Goal: Information Seeking & Learning: Learn about a topic

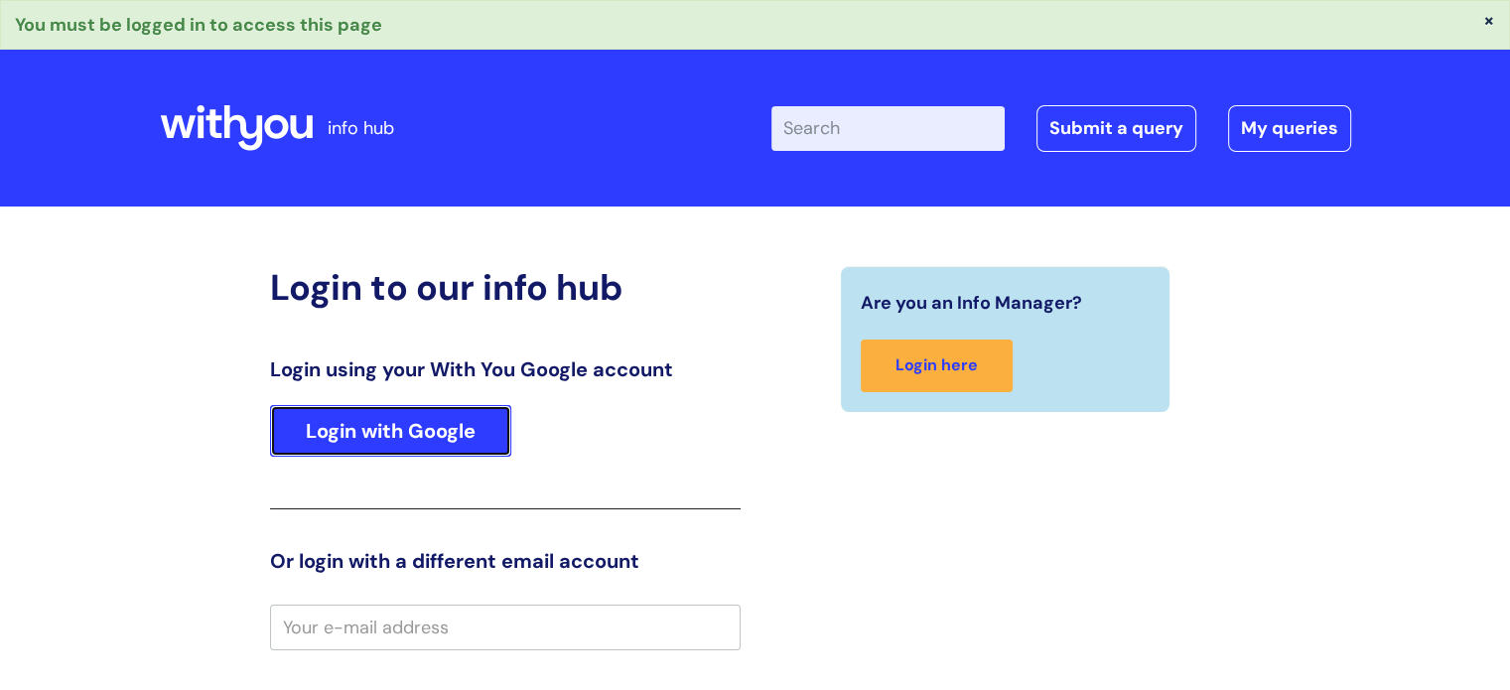
drag, startPoint x: 422, startPoint y: 436, endPoint x: 421, endPoint y: 418, distance: 17.9
click at [422, 436] on link "Login with Google" at bounding box center [390, 431] width 241 height 52
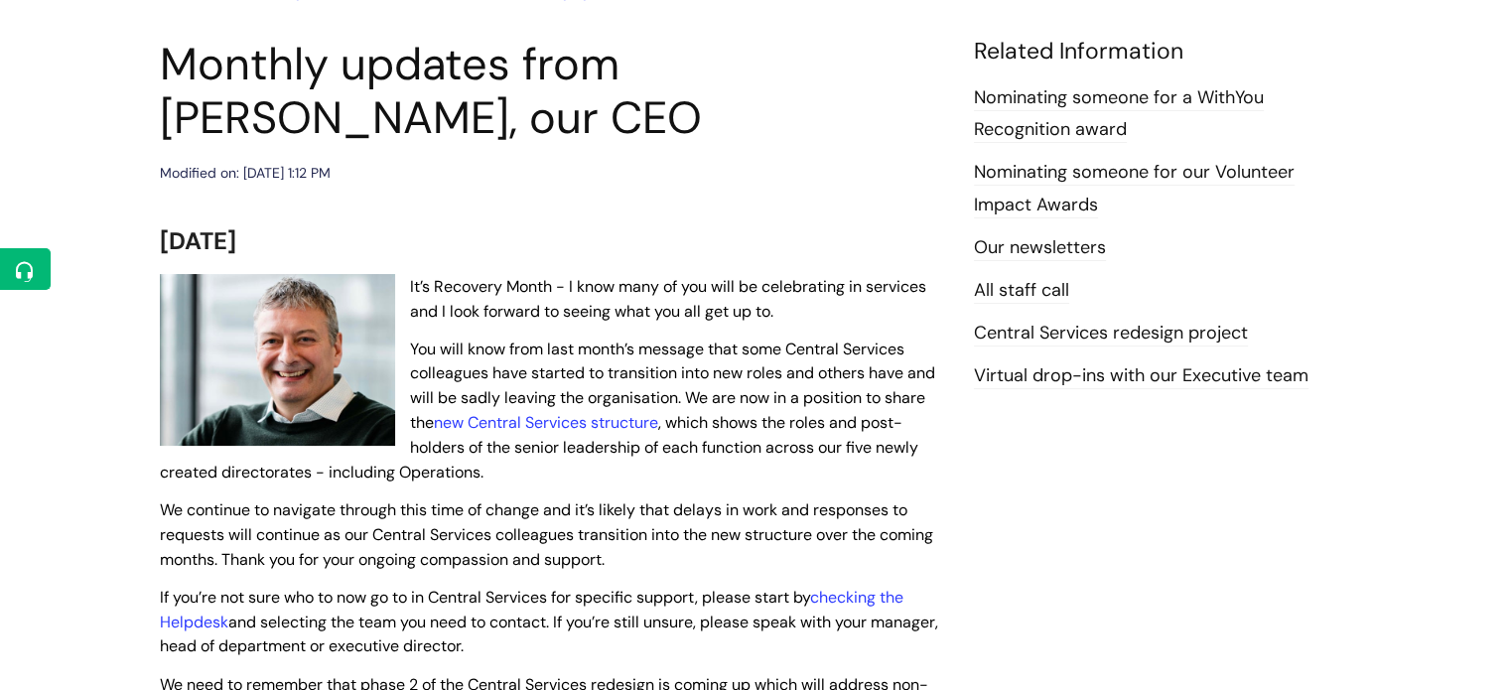
scroll to position [199, 0]
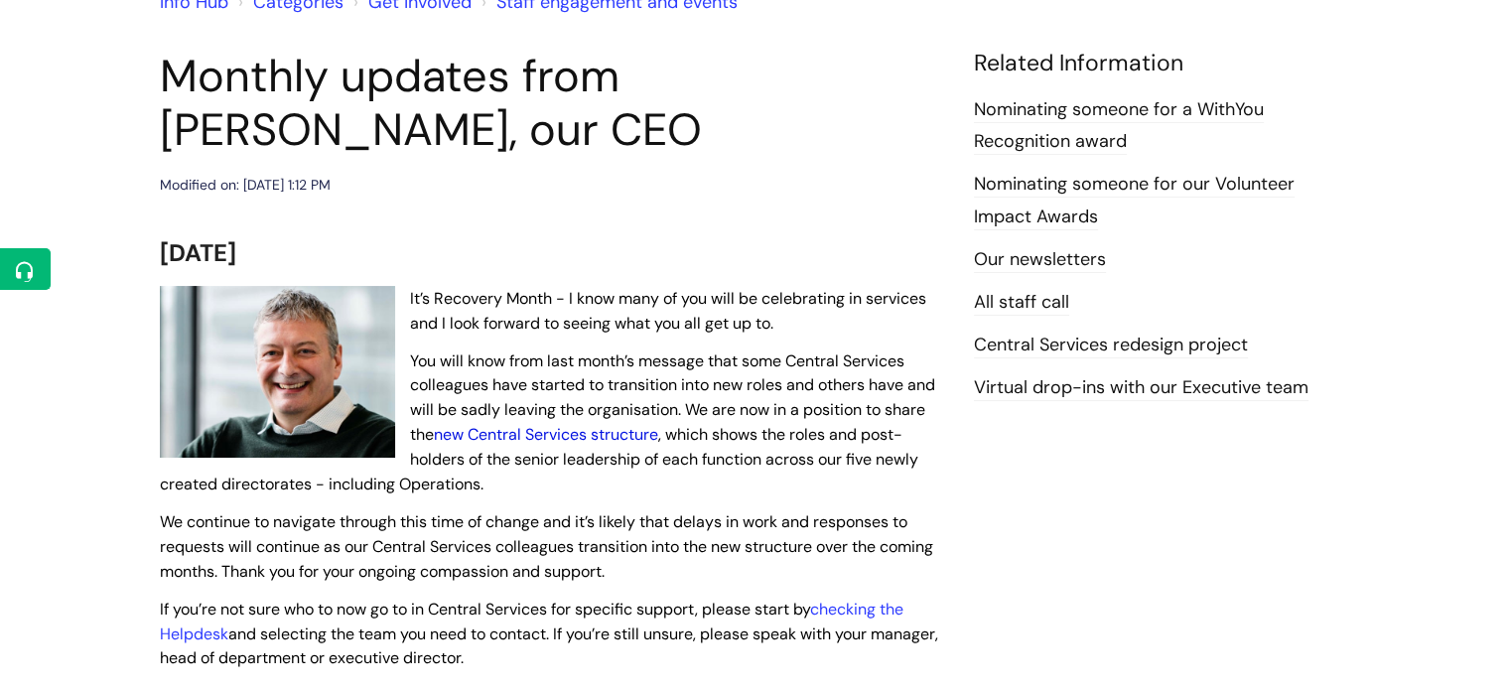
click at [619, 433] on link "new Central Services structure" at bounding box center [546, 434] width 224 height 21
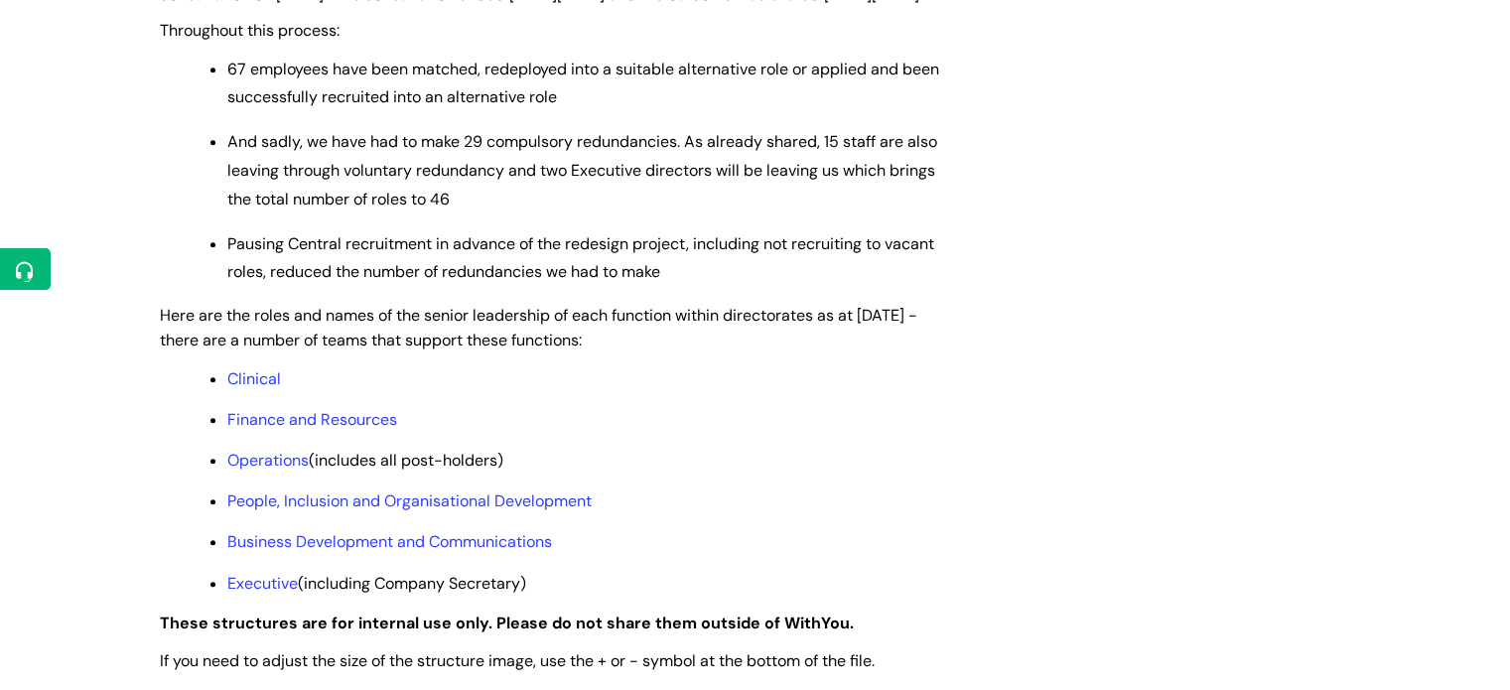
scroll to position [1588, 0]
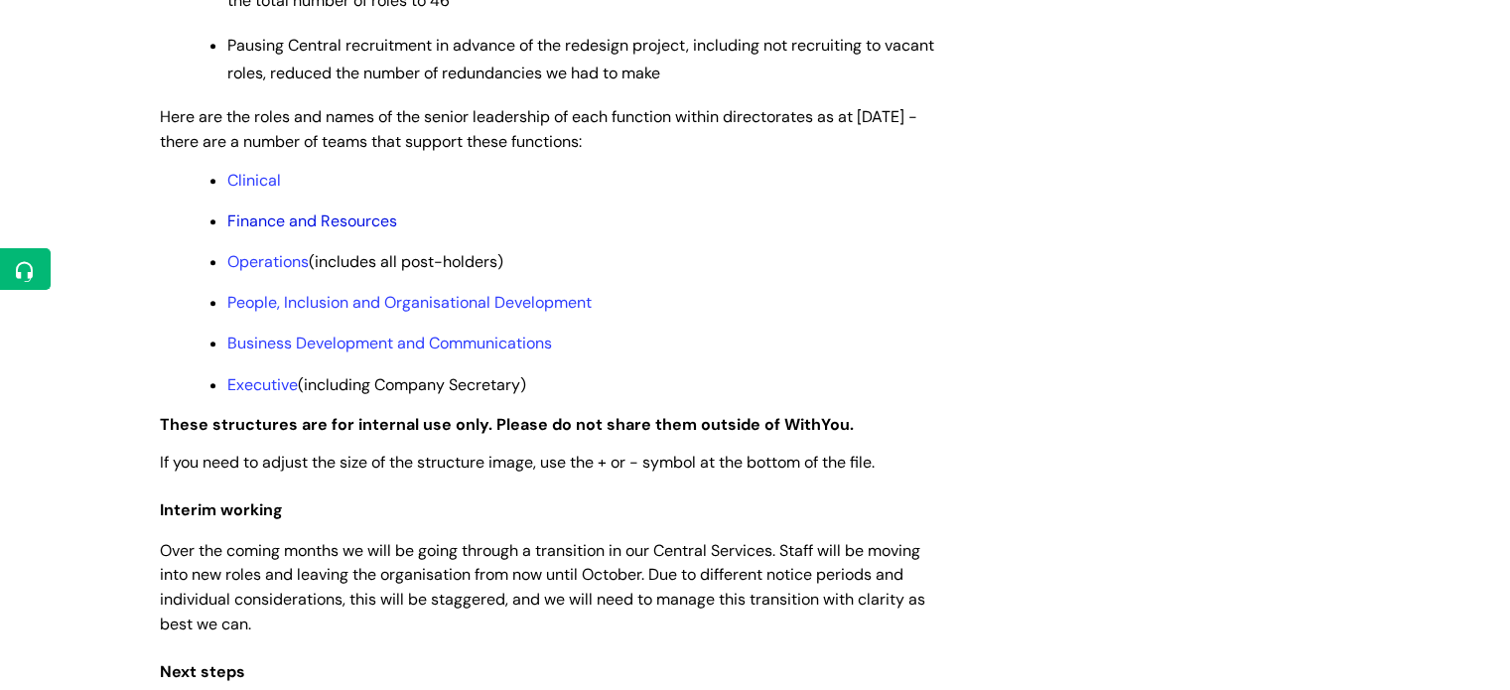
click at [301, 231] on link "Finance and Resources" at bounding box center [312, 220] width 170 height 21
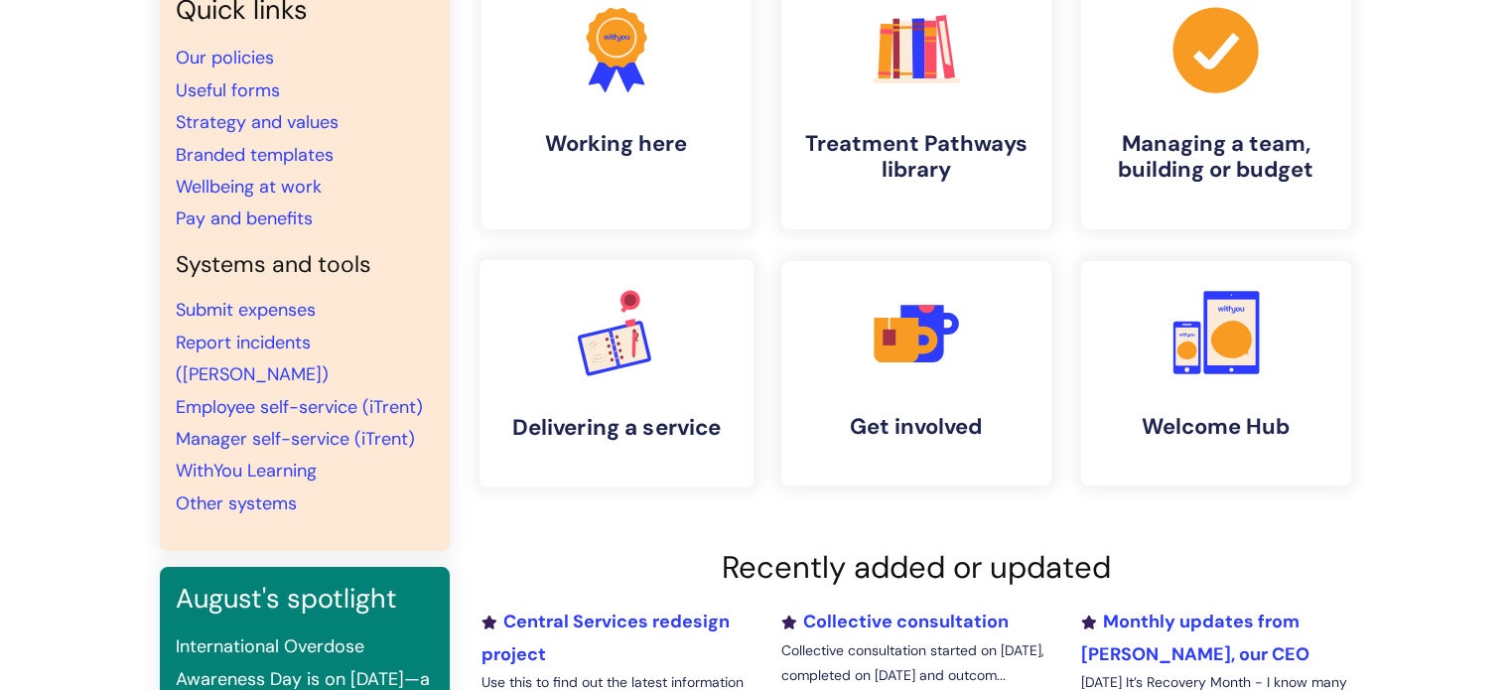
scroll to position [298, 0]
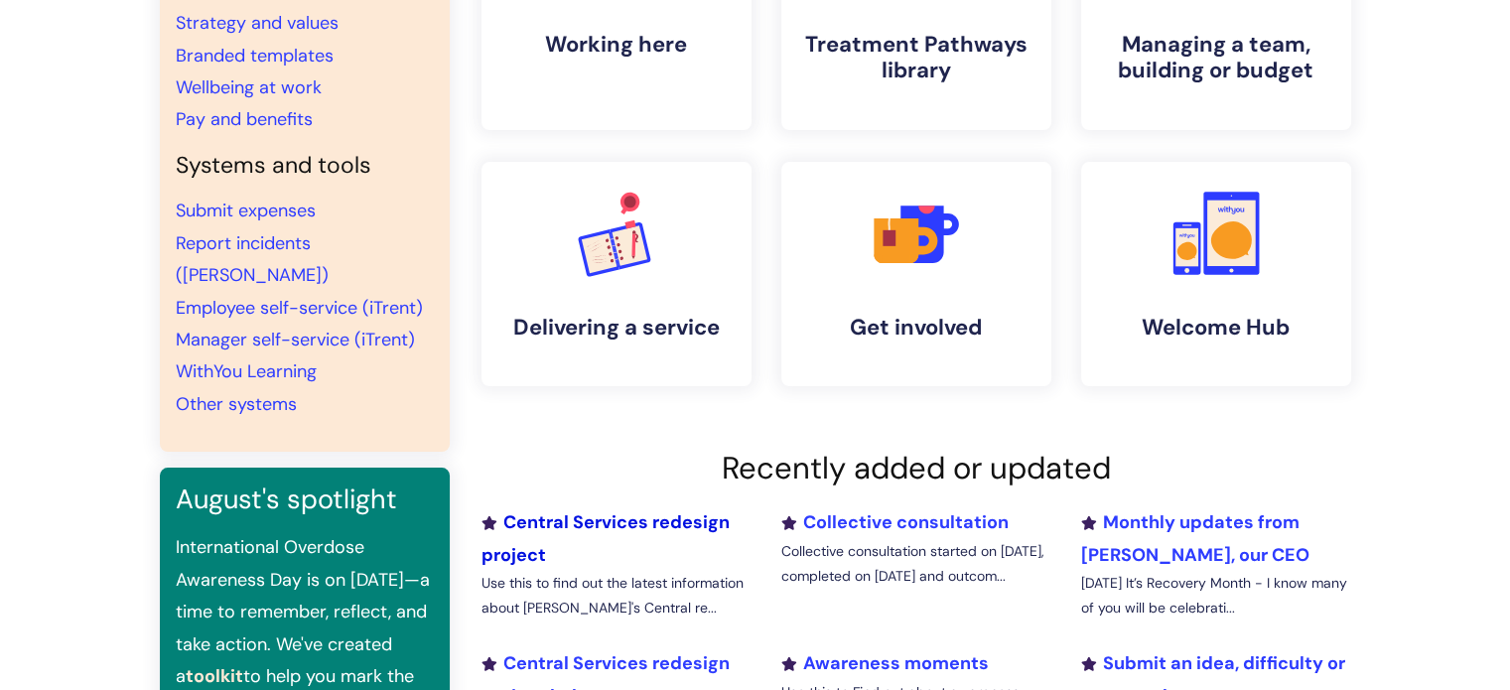
click at [639, 520] on link "Central Services redesign project" at bounding box center [605, 538] width 248 height 56
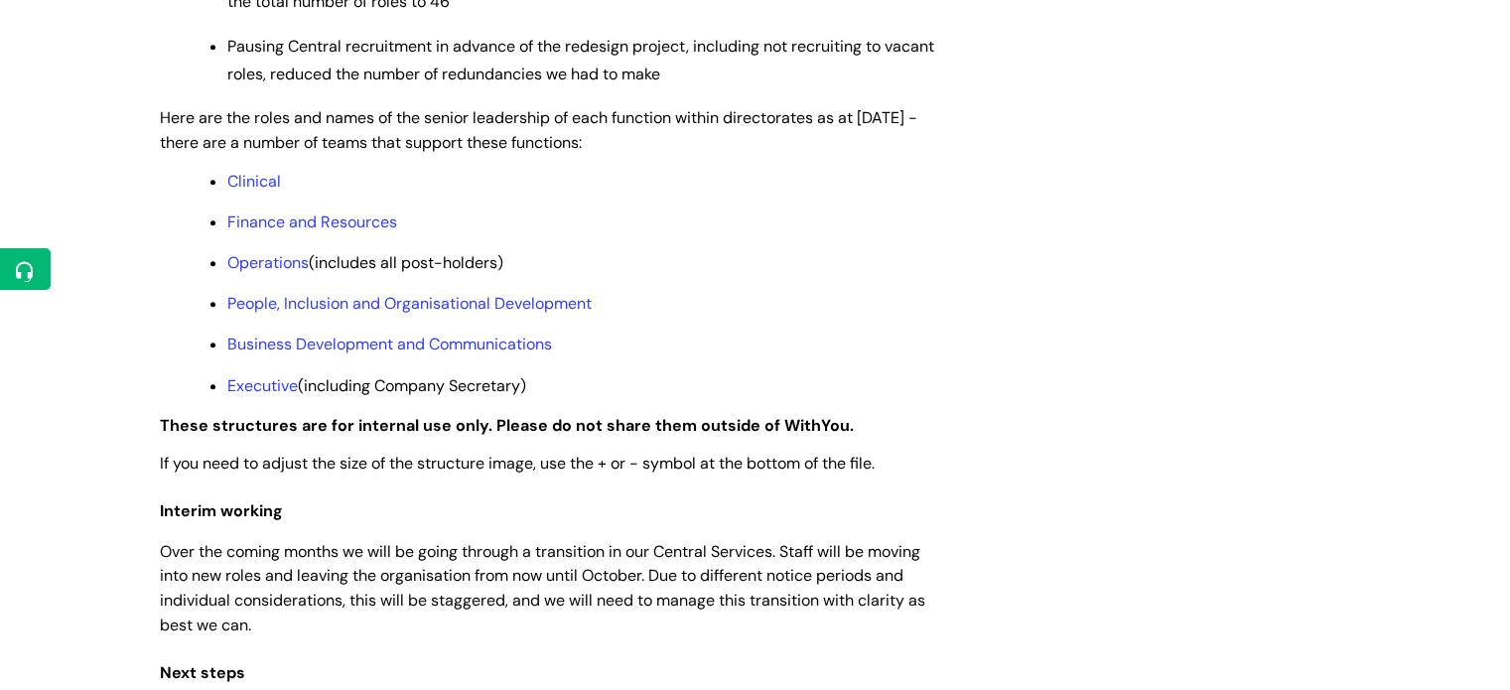
scroll to position [1588, 0]
click at [312, 231] on link "Finance and Resources" at bounding box center [312, 220] width 170 height 21
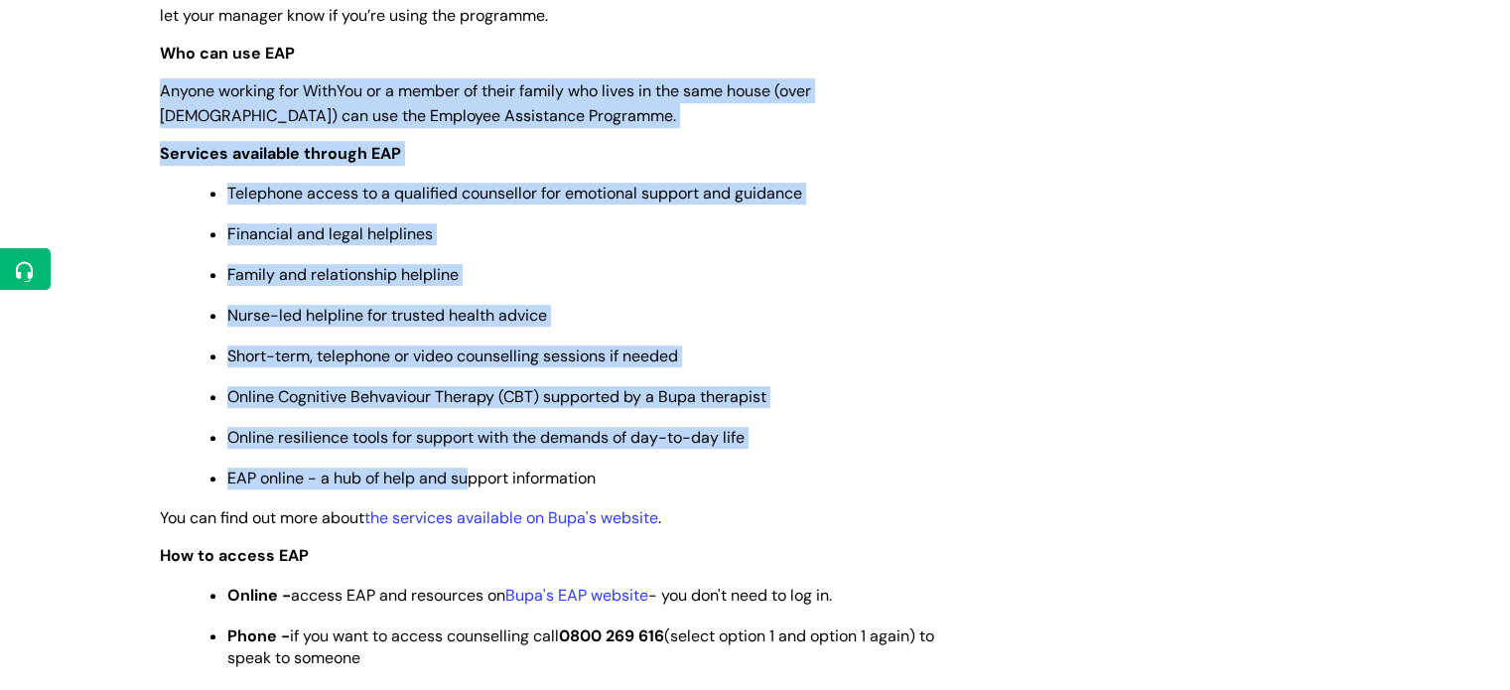
scroll to position [993, 0]
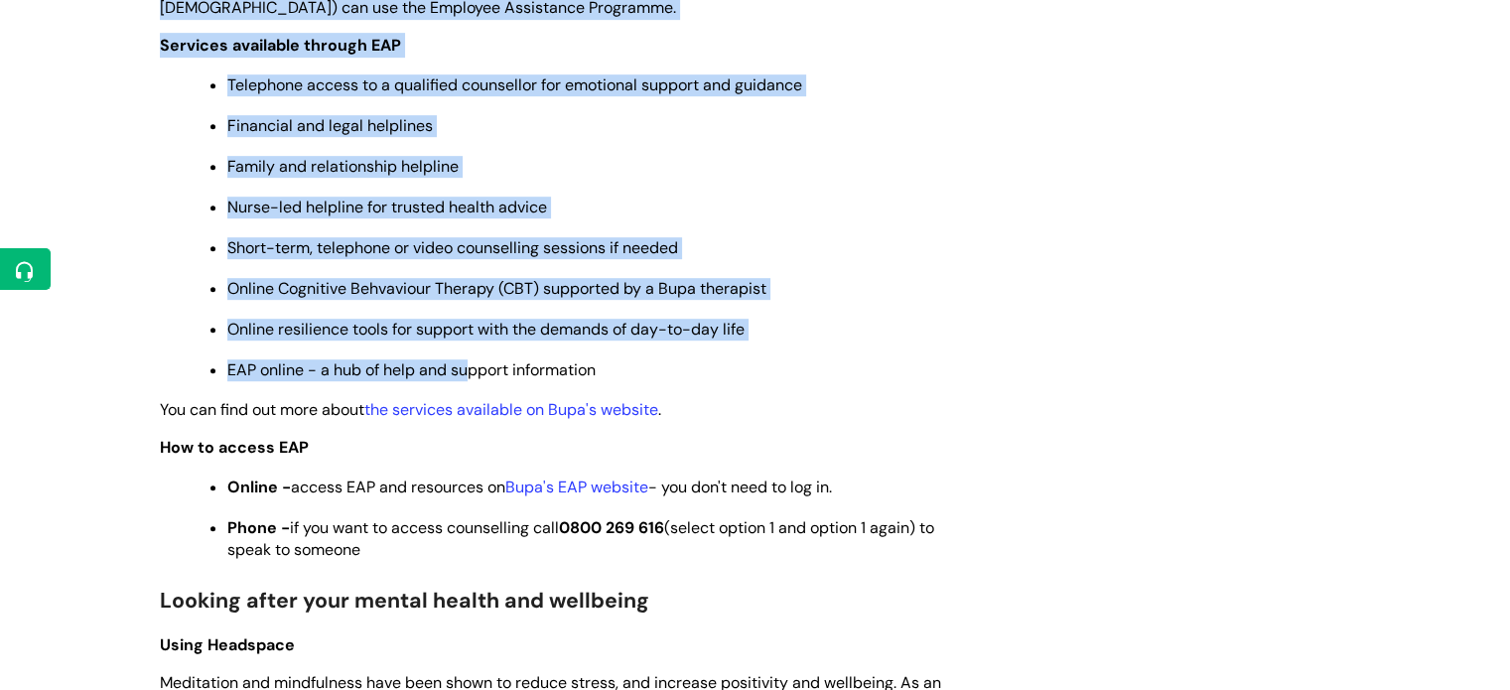
drag, startPoint x: 161, startPoint y: 281, endPoint x: 512, endPoint y: 559, distance: 448.0
copy div "Anyone working for WithYou or a member of their family who lives in the same ho…"
click at [748, 336] on p "Online resilience tools for support with the demands of day-to-day life" at bounding box center [585, 330] width 717 height 22
